Goal: Task Accomplishment & Management: Complete application form

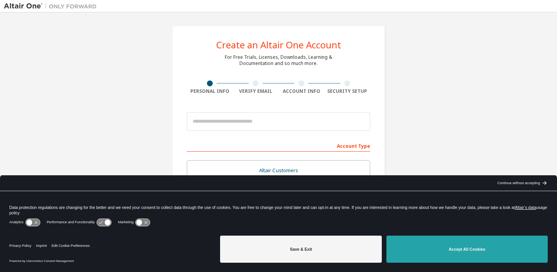
click at [468, 259] on button "Accept All Cookies" at bounding box center [467, 249] width 161 height 27
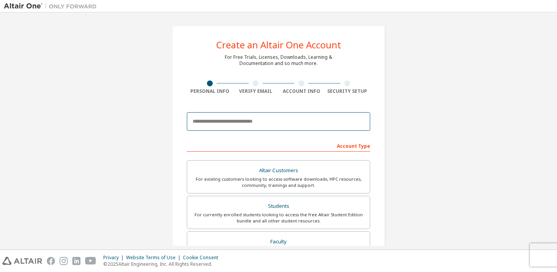
click at [257, 120] on input "email" at bounding box center [278, 121] width 183 height 19
type input "**********"
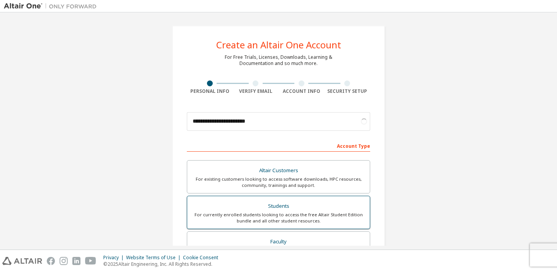
click at [297, 217] on div "For currently enrolled students looking to access the free Altair Student Editi…" at bounding box center [278, 218] width 173 height 12
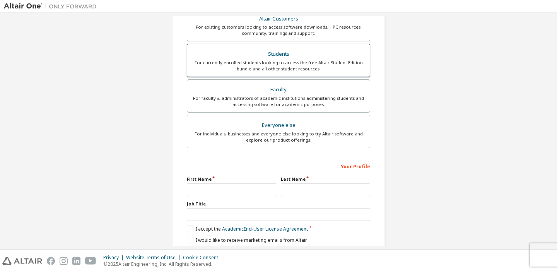
scroll to position [180, 0]
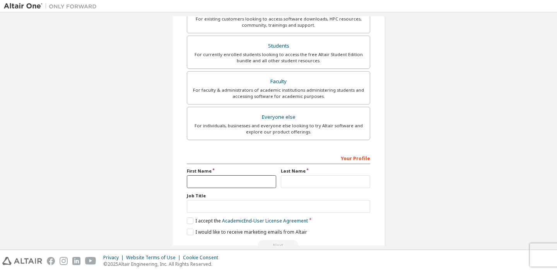
click at [234, 178] on input "text" at bounding box center [231, 181] width 89 height 13
type input "*******"
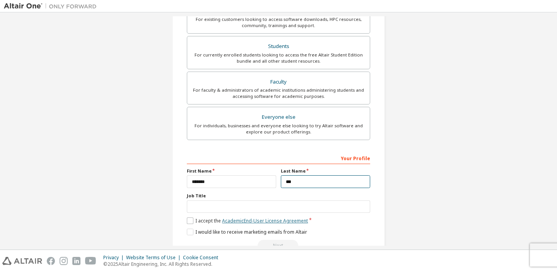
type input "***"
click at [222, 221] on link "Academic End-User License Agreement" at bounding box center [265, 221] width 86 height 7
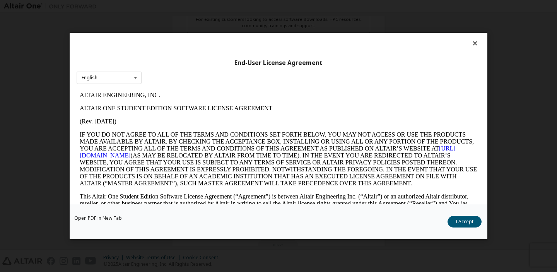
scroll to position [0, 0]
click at [467, 223] on button "I Accept" at bounding box center [465, 222] width 34 height 12
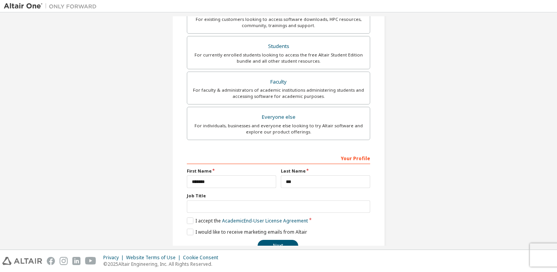
scroll to position [180, 0]
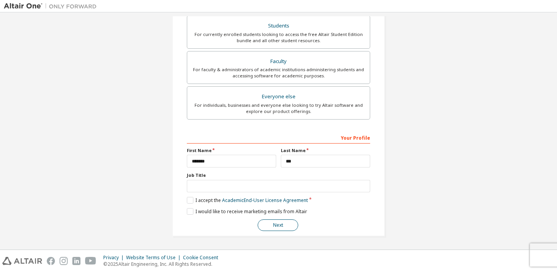
click at [287, 226] on button "Next" at bounding box center [278, 225] width 41 height 12
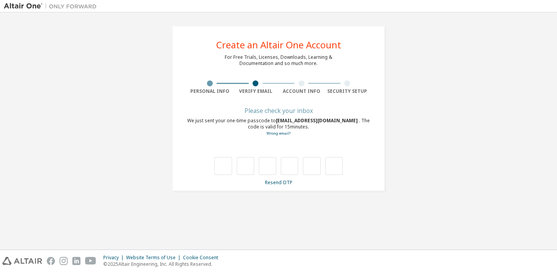
scroll to position [0, 0]
type input "*"
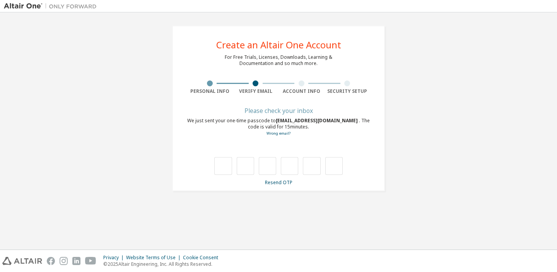
type input "*"
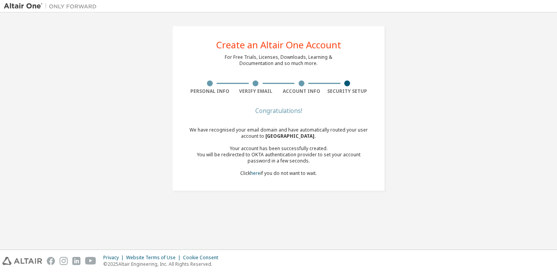
click at [284, 174] on div "We have recognised your email domain and have automatically routed your user ac…" at bounding box center [278, 152] width 183 height 50
click at [255, 175] on link "here" at bounding box center [255, 173] width 10 height 7
